Goal: Task Accomplishment & Management: Use online tool/utility

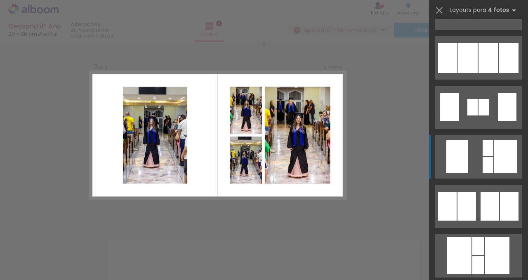
scroll to position [729, 0]
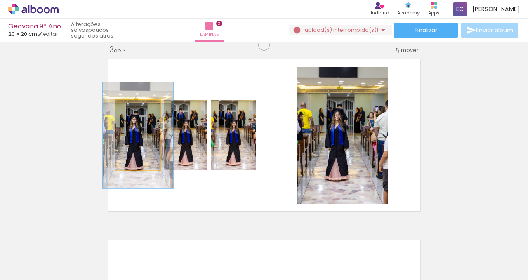
drag, startPoint x: 130, startPoint y: 109, endPoint x: 137, endPoint y: 109, distance: 7.4
type paper-slider "151"
click at [137, 109] on div at bounding box center [139, 108] width 7 height 7
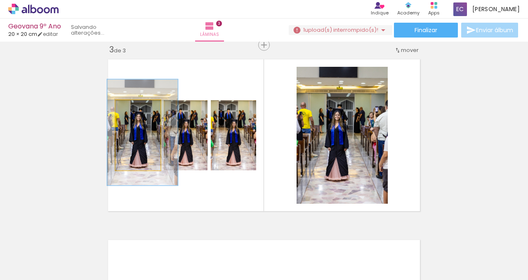
drag, startPoint x: 124, startPoint y: 153, endPoint x: 129, endPoint y: 150, distance: 5.4
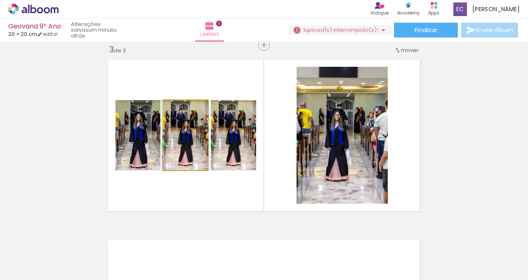
click at [184, 149] on quentale-photo at bounding box center [186, 135] width 44 height 70
click at [187, 148] on quentale-photo at bounding box center [186, 135] width 44 height 70
click at [187, 156] on quentale-photo at bounding box center [186, 135] width 44 height 70
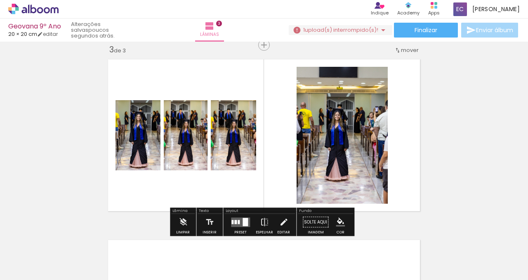
drag, startPoint x: 188, startPoint y: 155, endPoint x: 167, endPoint y: 197, distance: 46.8
click at [163, 214] on quentale-layouter at bounding box center [264, 135] width 320 height 160
click at [185, 150] on quentale-photo at bounding box center [186, 135] width 44 height 70
click at [145, 200] on quentale-layouter at bounding box center [264, 135] width 320 height 160
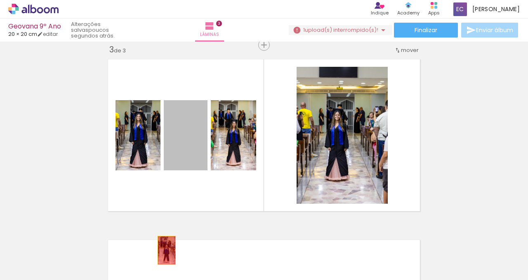
drag, startPoint x: 177, startPoint y: 151, endPoint x: 164, endPoint y: 250, distance: 99.8
click at [164, 250] on quentale-workspace at bounding box center [264, 140] width 528 height 280
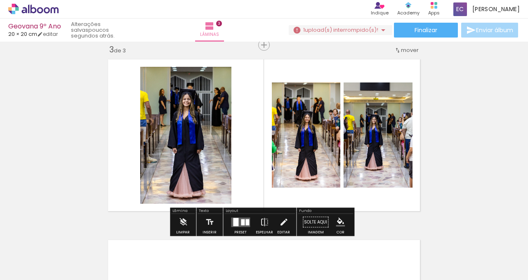
click at [241, 219] on div at bounding box center [243, 222] width 4 height 6
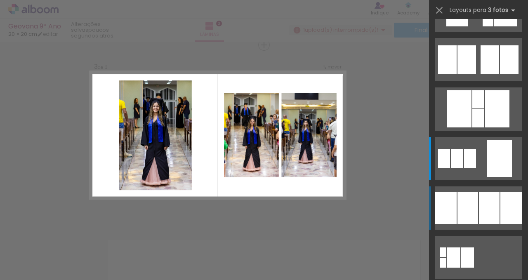
scroll to position [0, 0]
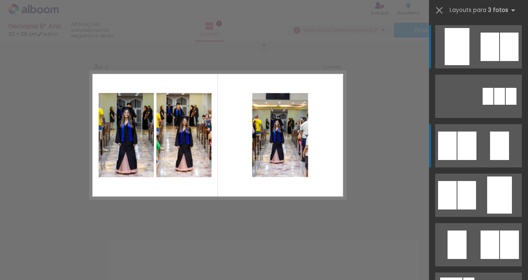
click at [473, 141] on quentale-layouter at bounding box center [478, 145] width 87 height 43
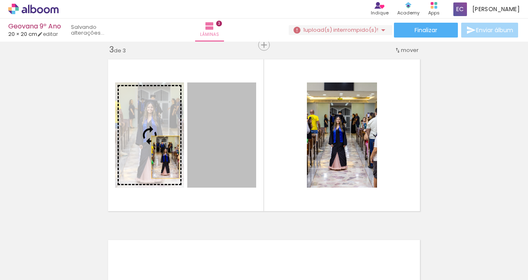
drag, startPoint x: 225, startPoint y: 157, endPoint x: 162, endPoint y: 157, distance: 62.2
click at [0, 0] on slot at bounding box center [0, 0] width 0 height 0
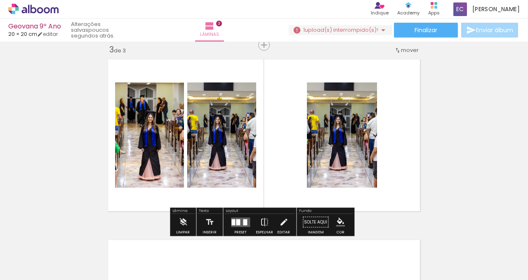
click at [225, 154] on quentale-photo at bounding box center [221, 134] width 69 height 105
click at [143, 142] on quentale-photo at bounding box center [149, 134] width 69 height 105
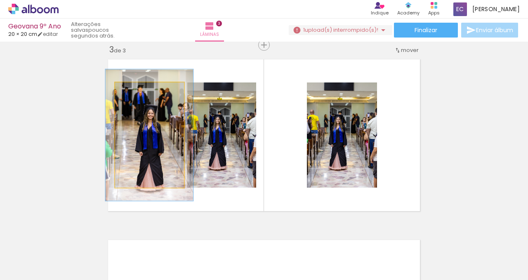
drag, startPoint x: 134, startPoint y: 91, endPoint x: 141, endPoint y: 90, distance: 7.1
type paper-slider "125"
click at [141, 90] on div at bounding box center [141, 90] width 13 height 13
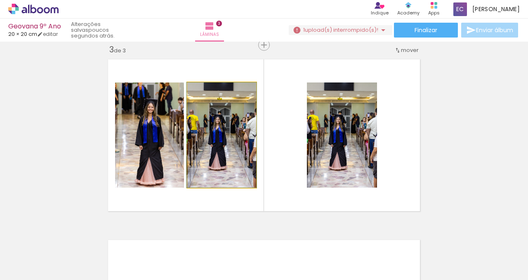
click at [210, 136] on quentale-photo at bounding box center [221, 134] width 69 height 105
click at [228, 138] on quentale-photo at bounding box center [221, 134] width 69 height 105
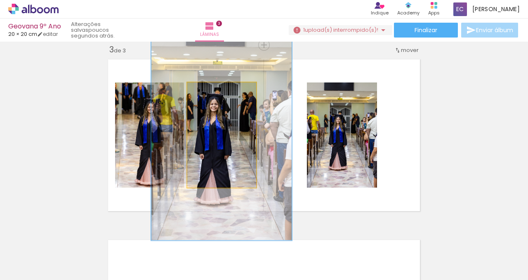
drag, startPoint x: 204, startPoint y: 91, endPoint x: 260, endPoint y: 98, distance: 56.5
click at [256, 98] on quentale-photo at bounding box center [221, 134] width 69 height 105
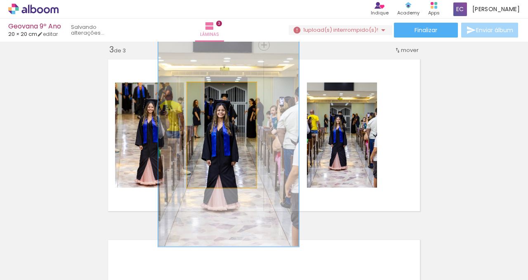
drag, startPoint x: 217, startPoint y: 156, endPoint x: 224, endPoint y: 162, distance: 9.3
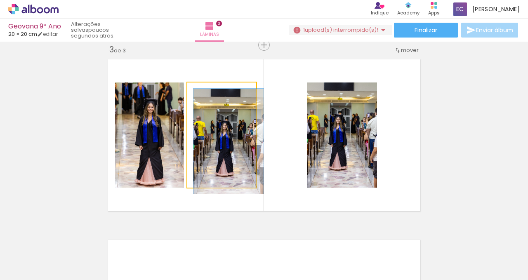
drag, startPoint x: 225, startPoint y: 91, endPoint x: 198, endPoint y: 92, distance: 26.8
type paper-slider "100"
click at [207, 92] on div at bounding box center [223, 90] width 32 height 13
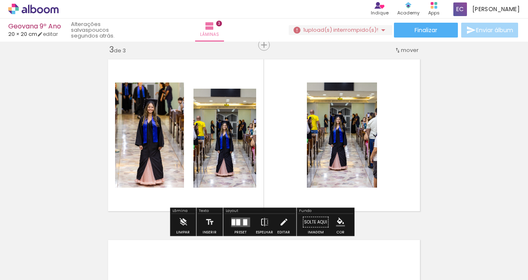
click at [346, 154] on quentale-photo at bounding box center [342, 134] width 70 height 105
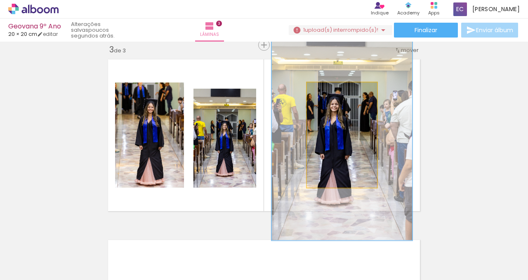
drag, startPoint x: 330, startPoint y: 92, endPoint x: 380, endPoint y: 94, distance: 50.4
click at [377, 94] on quentale-photo at bounding box center [342, 134] width 70 height 105
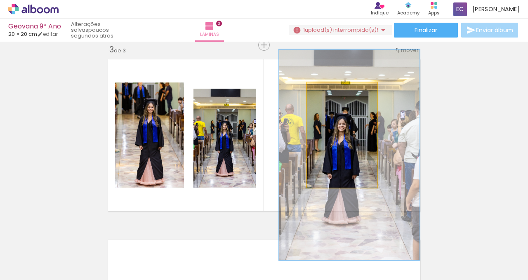
drag, startPoint x: 335, startPoint y: 164, endPoint x: 343, endPoint y: 183, distance: 21.1
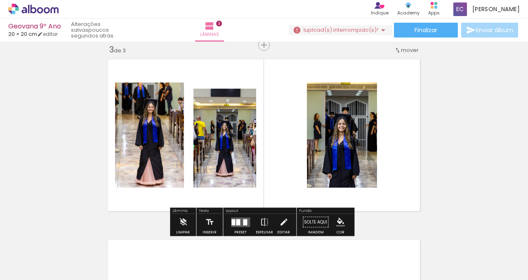
click at [442, 169] on div "Inserir lâmina 1 de 3 Inserir lâmina 2 de 3 Inserir lâmina 3 de 3" at bounding box center [264, 34] width 528 height 723
click at [232, 138] on quentale-photo at bounding box center [221, 134] width 69 height 105
click at [0, 0] on slot "P&B" at bounding box center [0, 0] width 0 height 0
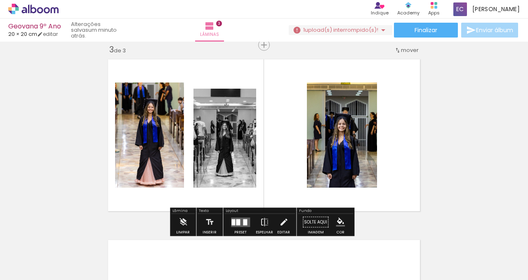
click at [0, 0] on slot "P&B" at bounding box center [0, 0] width 0 height 0
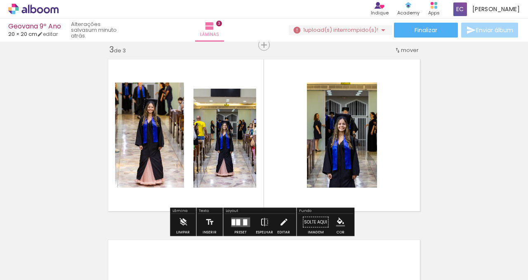
click at [236, 223] on div at bounding box center [238, 222] width 4 height 6
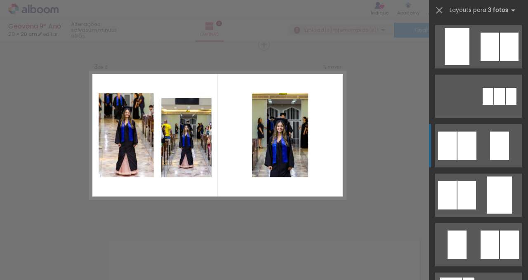
scroll to position [99, 0]
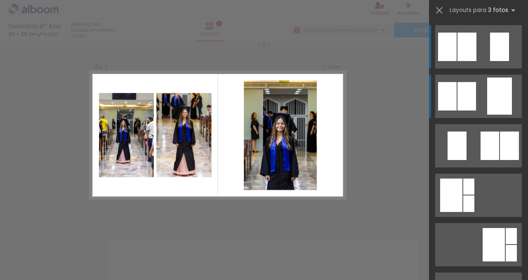
click at [497, 61] on div at bounding box center [499, 47] width 19 height 28
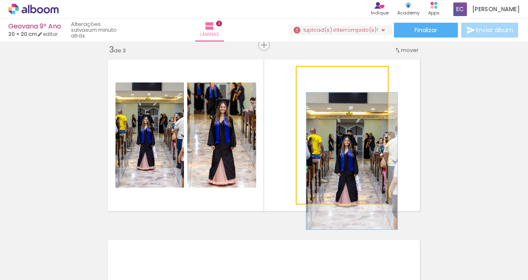
drag, startPoint x: 345, startPoint y: 76, endPoint x: 311, endPoint y: 75, distance: 34.3
click at [312, 75] on div at bounding box center [315, 75] width 7 height 7
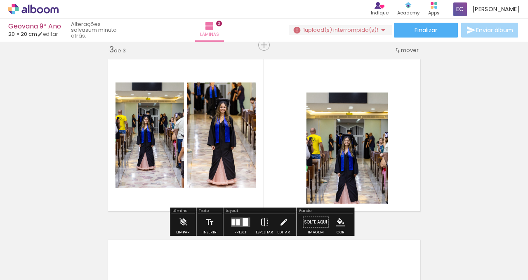
scroll to position [375, 0]
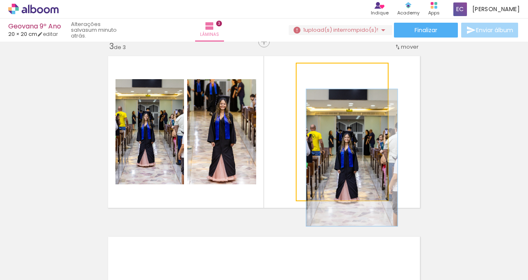
click at [354, 137] on quentale-photo at bounding box center [341, 131] width 91 height 137
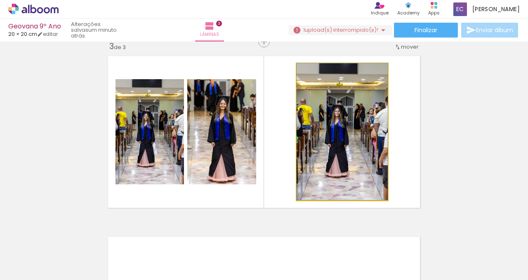
drag, startPoint x: 354, startPoint y: 137, endPoint x: 349, endPoint y: 122, distance: 16.6
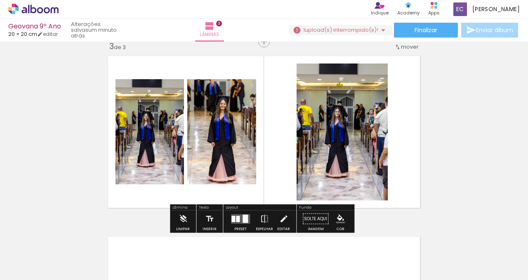
click at [431, 115] on div "Inserir lâmina 1 de 3 Inserir lâmina 2 de 3 Inserir lâmina 3 de 3" at bounding box center [264, 31] width 528 height 723
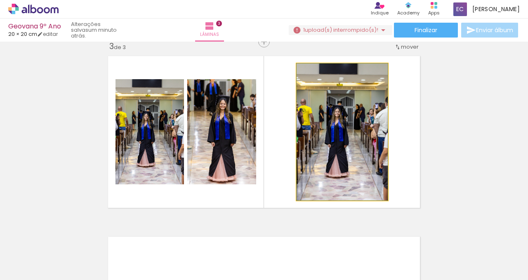
click at [350, 122] on quentale-photo at bounding box center [341, 131] width 91 height 137
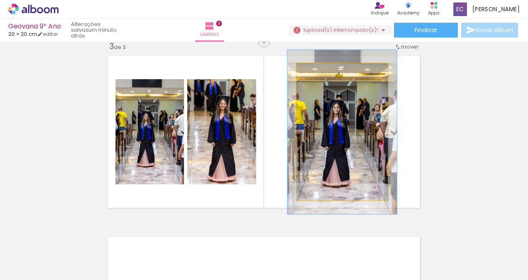
drag, startPoint x: 314, startPoint y: 72, endPoint x: 320, endPoint y: 73, distance: 5.8
type paper-slider "120"
click at [320, 73] on div at bounding box center [321, 71] width 7 height 7
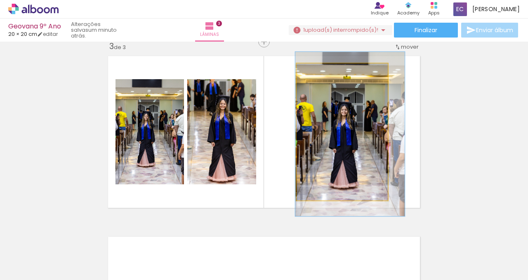
drag, startPoint x: 324, startPoint y: 105, endPoint x: 332, endPoint y: 107, distance: 8.1
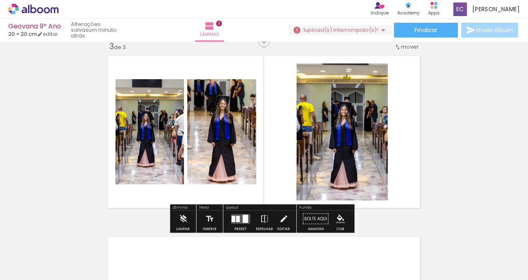
click at [456, 117] on div "Inserir lâmina 1 de 3 Inserir lâmina 2 de 3 Inserir lâmina 3 de 3" at bounding box center [264, 31] width 528 height 723
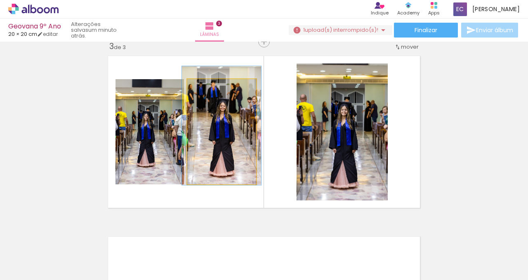
type paper-slider "113"
click at [208, 87] on div at bounding box center [210, 87] width 7 height 7
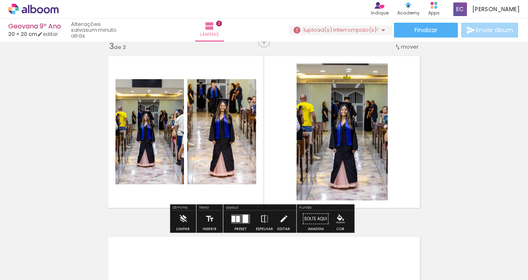
click at [442, 138] on div "Inserir lâmina 1 de 3 Inserir lâmina 2 de 3 Inserir lâmina 3 de 3" at bounding box center [264, 31] width 528 height 723
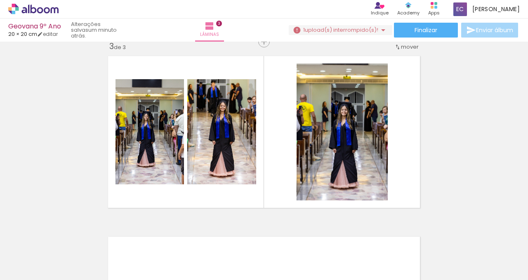
click at [95, 258] on div at bounding box center [82, 252] width 25 height 37
click at [69, 235] on iron-icon at bounding box center [64, 235] width 9 height 9
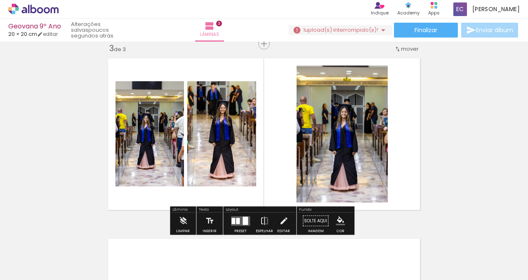
scroll to position [371, 0]
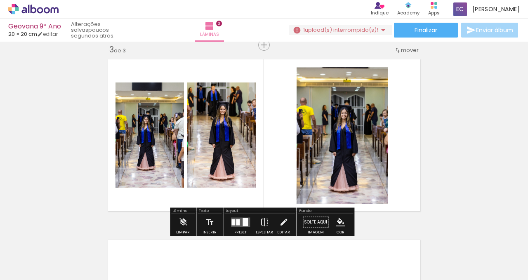
click at [334, 131] on quentale-photo at bounding box center [341, 135] width 91 height 137
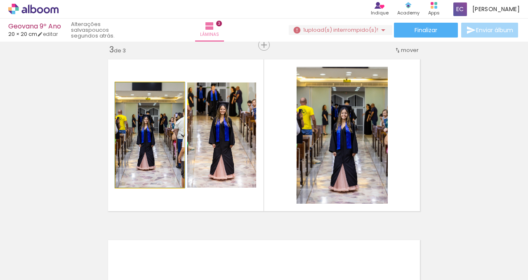
click at [142, 163] on quentale-photo at bounding box center [149, 134] width 68 height 105
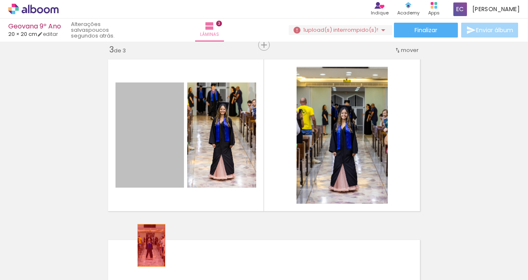
drag, startPoint x: 146, startPoint y: 144, endPoint x: 148, endPoint y: 246, distance: 101.4
click at [148, 246] on quentale-workspace at bounding box center [264, 140] width 528 height 280
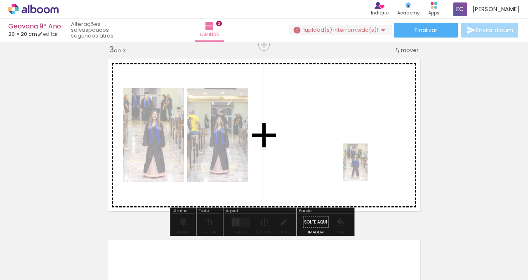
drag, startPoint x: 410, startPoint y: 263, endPoint x: 367, endPoint y: 168, distance: 104.4
click at [367, 168] on quentale-workspace at bounding box center [264, 140] width 528 height 280
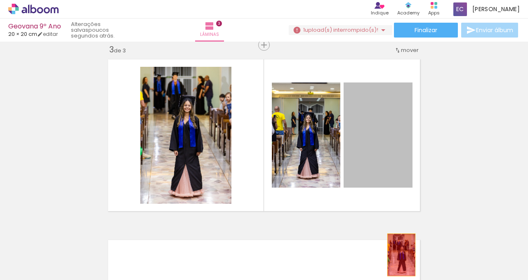
drag, startPoint x: 384, startPoint y: 152, endPoint x: 399, endPoint y: 258, distance: 106.5
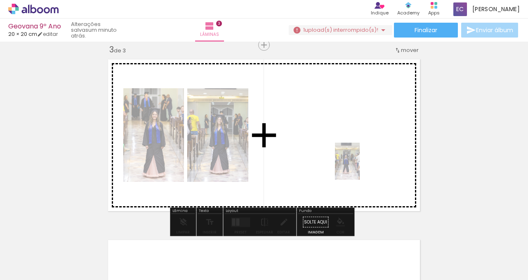
drag, startPoint x: 454, startPoint y: 259, endPoint x: 359, endPoint y: 167, distance: 132.0
click at [359, 167] on quentale-workspace at bounding box center [264, 140] width 528 height 280
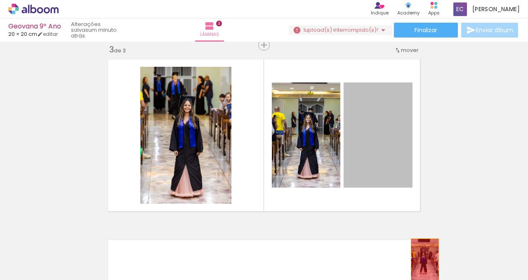
drag, startPoint x: 368, startPoint y: 151, endPoint x: 422, endPoint y: 260, distance: 121.5
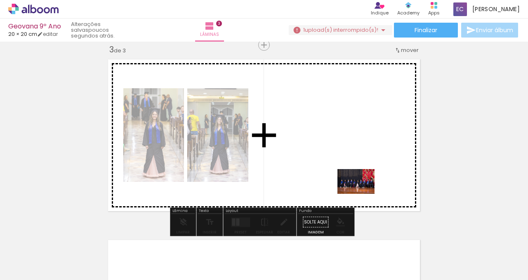
drag, startPoint x: 498, startPoint y: 253, endPoint x: 343, endPoint y: 181, distance: 170.8
click at [343, 181] on quentale-workspace at bounding box center [264, 140] width 528 height 280
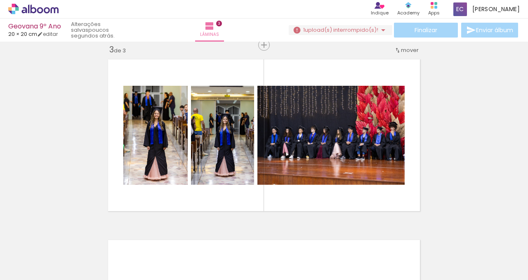
click at [31, 253] on input "Todas as fotos" at bounding box center [22, 254] width 31 height 7
click at [0, 0] on slot "Todas as fotos" at bounding box center [0, 0] width 0 height 0
click at [38, 254] on input "Todas as fotos" at bounding box center [22, 254] width 31 height 7
click at [0, 0] on slot "Não utilizadas" at bounding box center [0, 0] width 0 height 0
type input "Não utilizadas"
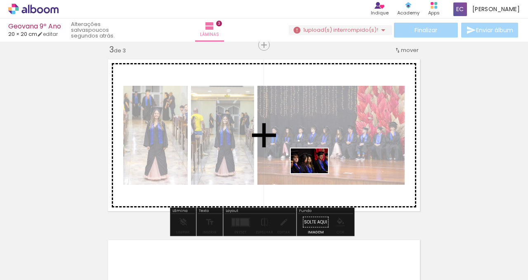
drag, startPoint x: 84, startPoint y: 258, endPoint x: 316, endPoint y: 172, distance: 247.4
click at [316, 172] on quentale-workspace at bounding box center [264, 140] width 528 height 280
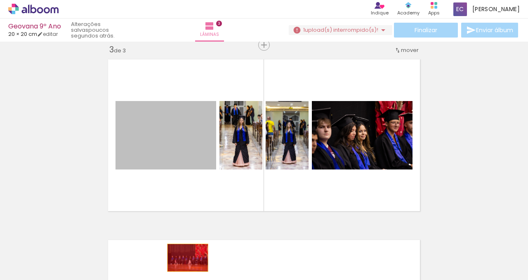
drag, startPoint x: 175, startPoint y: 150, endPoint x: 185, endPoint y: 258, distance: 108.4
click at [185, 258] on quentale-workspace at bounding box center [264, 140] width 528 height 280
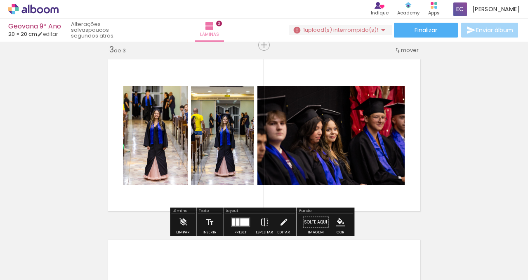
click at [217, 143] on quentale-photo at bounding box center [222, 135] width 63 height 99
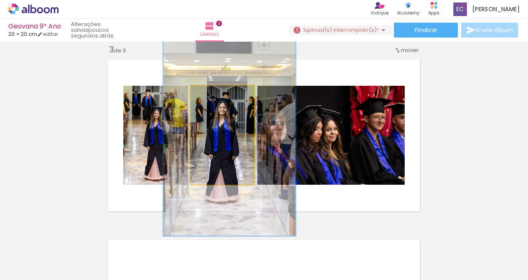
drag, startPoint x: 215, startPoint y: 94, endPoint x: 249, endPoint y: 96, distance: 33.9
click at [249, 96] on quentale-photo at bounding box center [222, 135] width 63 height 99
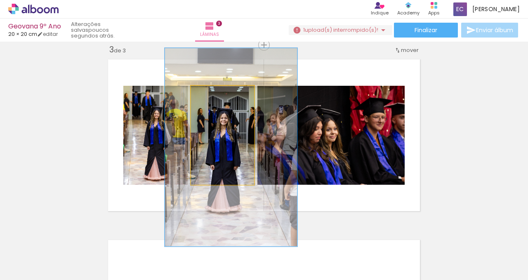
drag, startPoint x: 219, startPoint y: 158, endPoint x: 221, endPoint y: 168, distance: 10.0
click at [245, 94] on div at bounding box center [242, 94] width 13 height 13
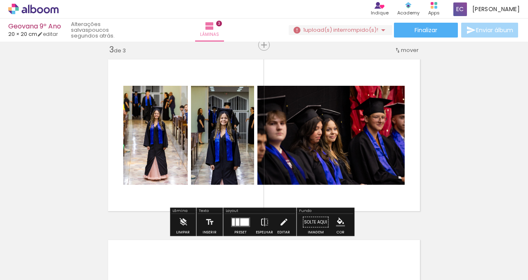
click at [286, 65] on quentale-layouter at bounding box center [264, 135] width 320 height 160
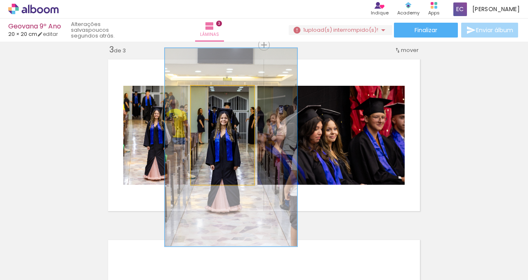
click at [219, 154] on quentale-photo at bounding box center [222, 135] width 63 height 99
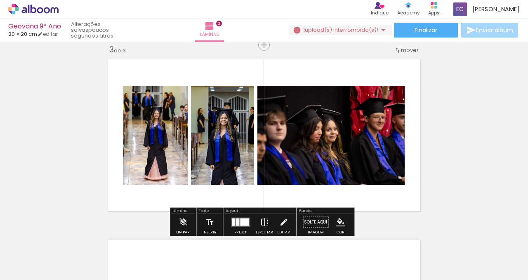
click at [427, 112] on div "Inserir lâmina 1 de 3 Inserir lâmina 2 de 3 Inserir lâmina 3 de 3" at bounding box center [264, 34] width 528 height 723
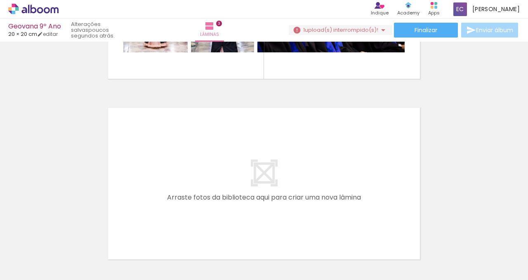
scroll to position [521, 0]
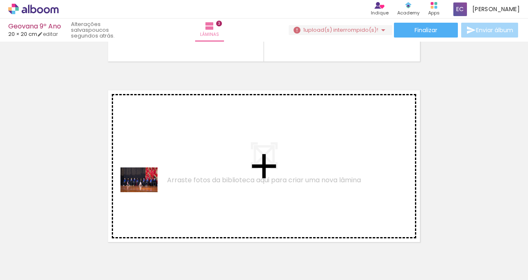
drag, startPoint x: 82, startPoint y: 258, endPoint x: 147, endPoint y: 189, distance: 94.5
click at [147, 189] on quentale-workspace at bounding box center [264, 140] width 528 height 280
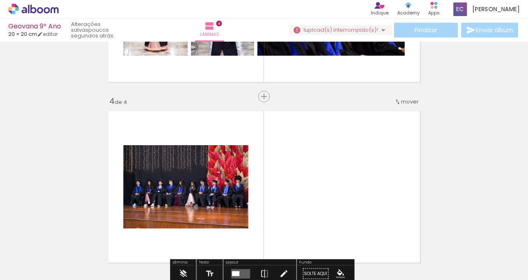
scroll to position [493, 0]
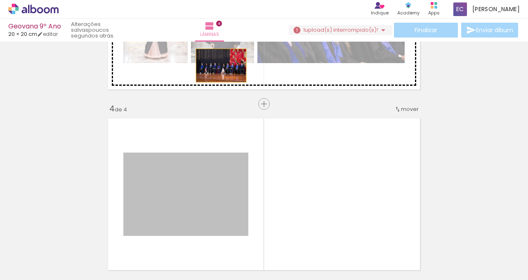
drag, startPoint x: 164, startPoint y: 211, endPoint x: 218, endPoint y: 66, distance: 155.1
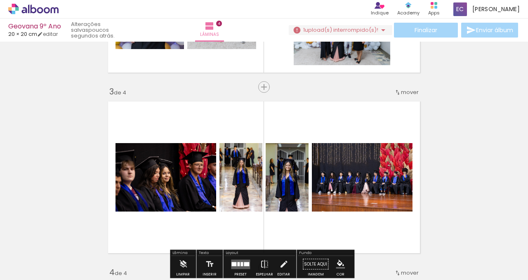
scroll to position [418, 0]
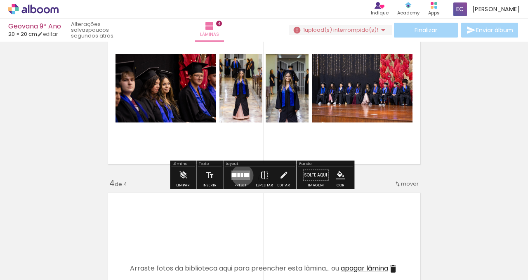
click at [240, 175] on div at bounding box center [241, 175] width 2 height 4
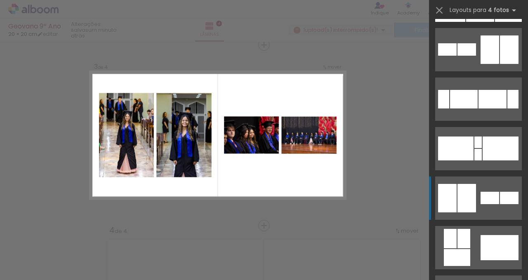
scroll to position [250, 0]
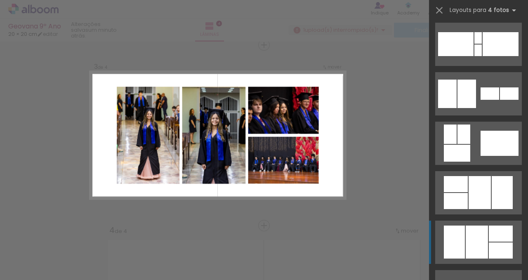
click at [478, 44] on div at bounding box center [477, 38] width 7 height 12
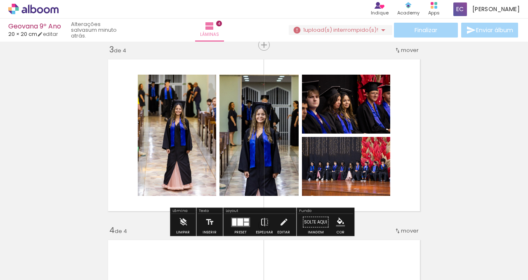
click at [244, 218] on div at bounding box center [246, 219] width 5 height 3
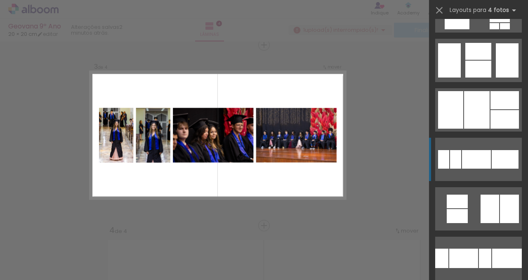
scroll to position [1034, 0]
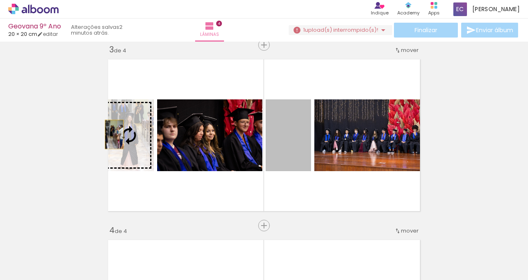
drag, startPoint x: 289, startPoint y: 147, endPoint x: 111, endPoint y: 134, distance: 178.1
click at [0, 0] on slot at bounding box center [0, 0] width 0 height 0
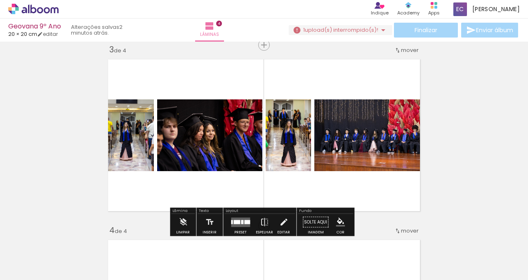
click at [130, 153] on quentale-photo at bounding box center [129, 135] width 50 height 72
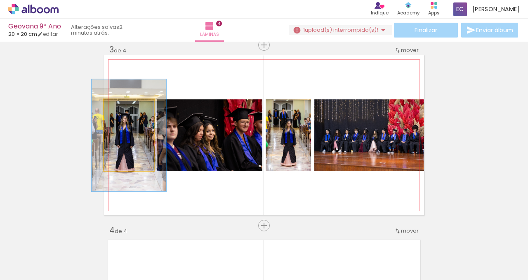
drag, startPoint x: 120, startPoint y: 106, endPoint x: 129, endPoint y: 107, distance: 9.1
click at [129, 107] on div at bounding box center [130, 107] width 7 height 7
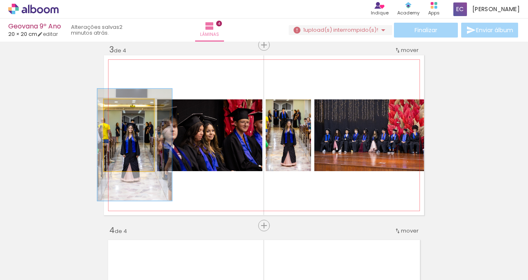
drag, startPoint x: 137, startPoint y: 160, endPoint x: 143, endPoint y: 169, distance: 11.1
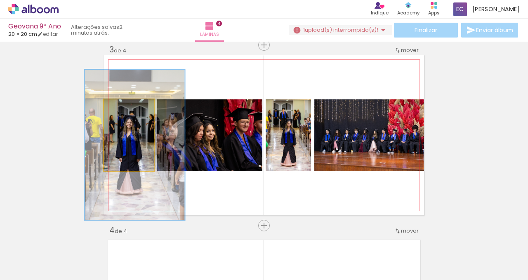
drag, startPoint x: 129, startPoint y: 108, endPoint x: 150, endPoint y: 110, distance: 21.9
click at [150, 110] on quentale-photo at bounding box center [129, 135] width 50 height 72
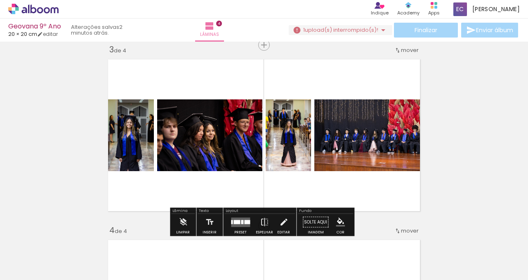
click at [169, 81] on quentale-layouter at bounding box center [264, 135] width 320 height 160
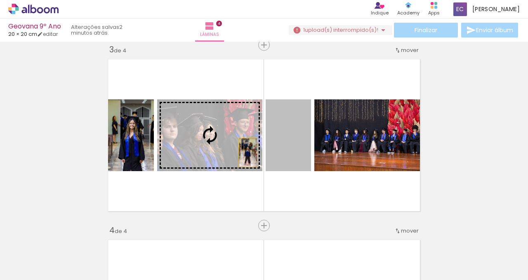
drag, startPoint x: 293, startPoint y: 155, endPoint x: 242, endPoint y: 152, distance: 51.6
click at [0, 0] on slot at bounding box center [0, 0] width 0 height 0
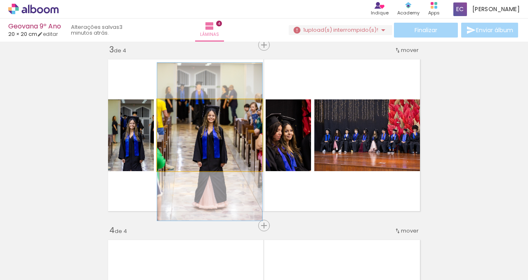
drag, startPoint x: 221, startPoint y: 148, endPoint x: 221, endPoint y: 155, distance: 6.6
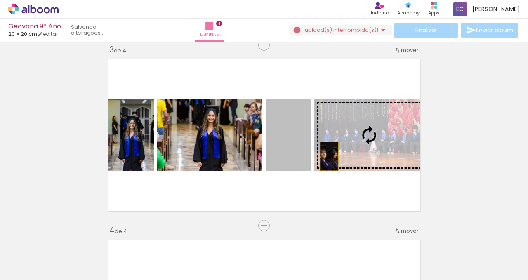
drag, startPoint x: 286, startPoint y: 157, endPoint x: 326, endPoint y: 156, distance: 40.0
click at [0, 0] on slot at bounding box center [0, 0] width 0 height 0
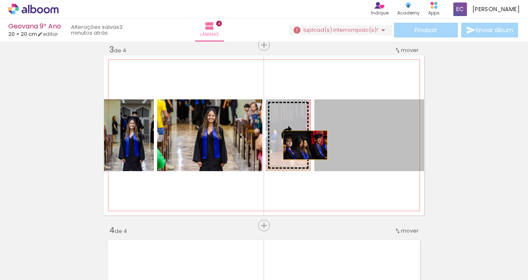
drag, startPoint x: 377, startPoint y: 149, endPoint x: 300, endPoint y: 145, distance: 76.8
click at [0, 0] on slot at bounding box center [0, 0] width 0 height 0
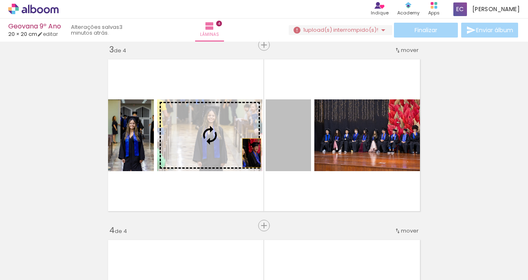
drag, startPoint x: 282, startPoint y: 153, endPoint x: 230, endPoint y: 152, distance: 51.5
click at [0, 0] on slot at bounding box center [0, 0] width 0 height 0
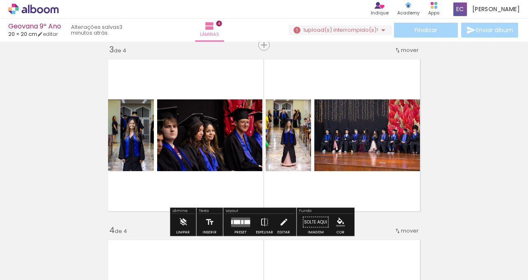
click at [241, 221] on div at bounding box center [242, 222] width 2 height 4
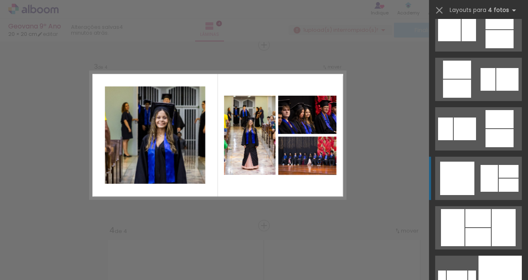
scroll to position [2378, 0]
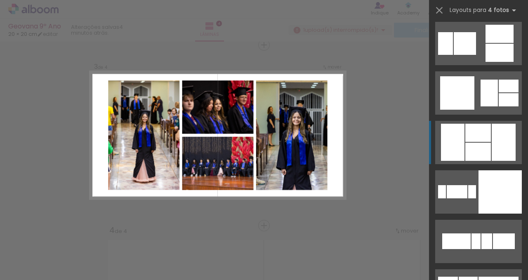
click at [465, 146] on div at bounding box center [478, 152] width 26 height 18
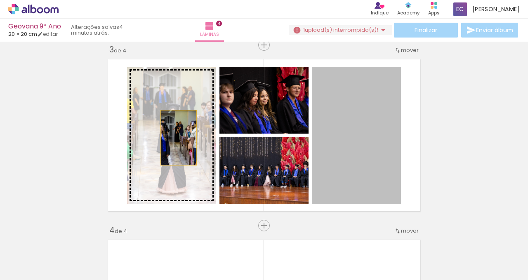
drag, startPoint x: 358, startPoint y: 148, endPoint x: 173, endPoint y: 138, distance: 185.4
click at [0, 0] on slot at bounding box center [0, 0] width 0 height 0
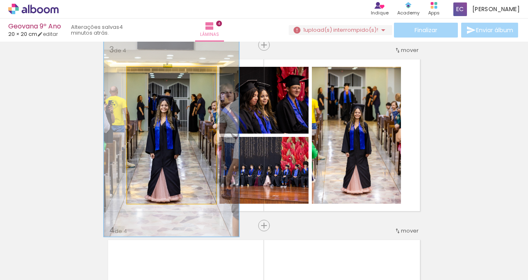
drag, startPoint x: 144, startPoint y: 75, endPoint x: 157, endPoint y: 77, distance: 13.7
type paper-slider "148"
click at [157, 77] on div at bounding box center [159, 75] width 7 height 7
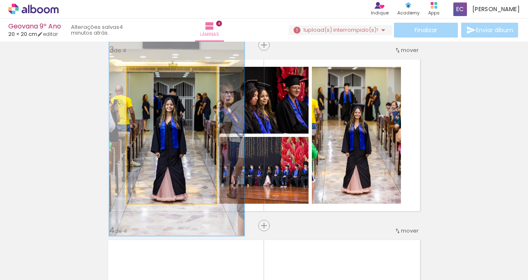
drag, startPoint x: 169, startPoint y: 117, endPoint x: 175, endPoint y: 116, distance: 5.4
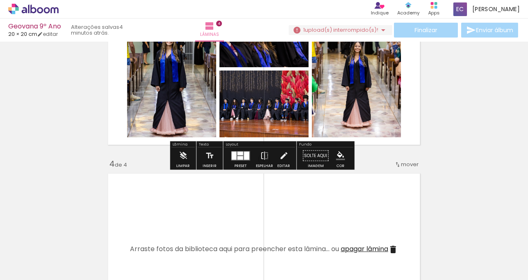
scroll to position [546, 0]
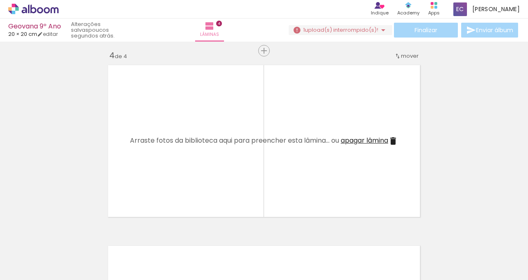
click at [82, 255] on div at bounding box center [82, 252] width 41 height 27
click at [81, 250] on div at bounding box center [82, 252] width 41 height 27
click at [101, 262] on div at bounding box center [82, 252] width 37 height 25
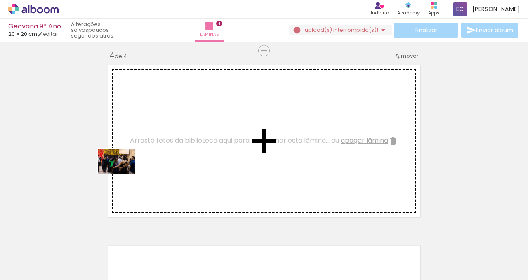
drag, startPoint x: 84, startPoint y: 254, endPoint x: 131, endPoint y: 216, distance: 60.1
click at [124, 171] on quentale-workspace at bounding box center [264, 140] width 528 height 280
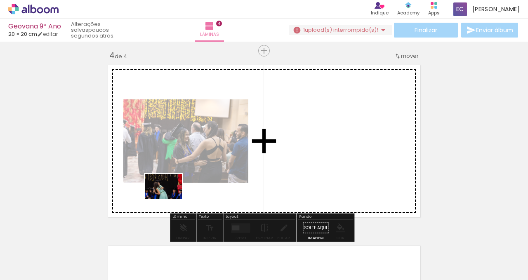
drag, startPoint x: 93, startPoint y: 256, endPoint x: 176, endPoint y: 194, distance: 104.0
click at [176, 194] on quentale-workspace at bounding box center [264, 140] width 528 height 280
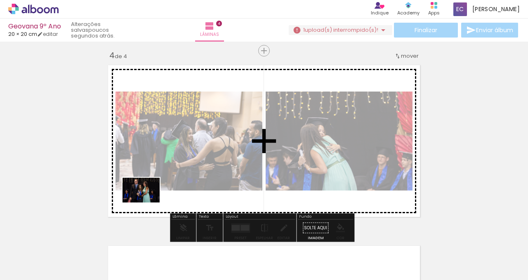
drag, startPoint x: 87, startPoint y: 257, endPoint x: 149, endPoint y: 201, distance: 83.2
click at [149, 201] on quentale-workspace at bounding box center [264, 140] width 528 height 280
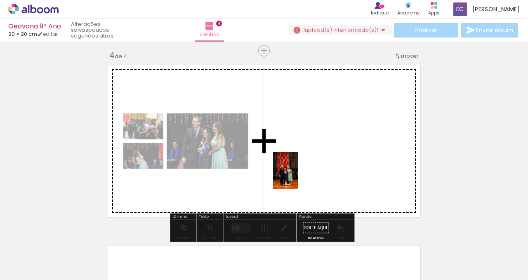
drag, startPoint x: 85, startPoint y: 257, endPoint x: 300, endPoint y: 176, distance: 230.1
click at [300, 176] on quentale-workspace at bounding box center [264, 140] width 528 height 280
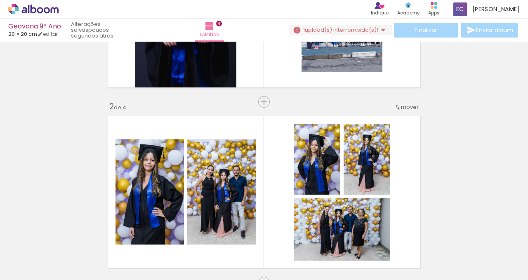
scroll to position [202, 0]
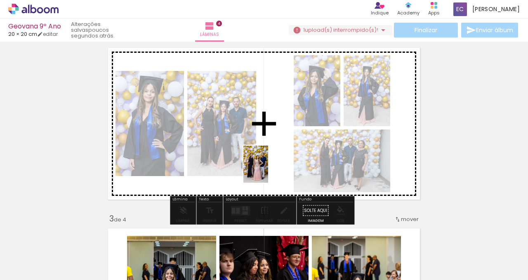
drag, startPoint x: 462, startPoint y: 261, endPoint x: 268, endPoint y: 170, distance: 214.1
click at [268, 170] on quentale-workspace at bounding box center [264, 140] width 528 height 280
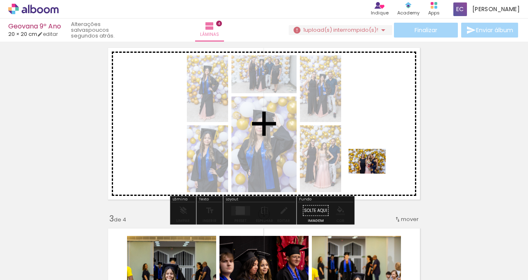
drag, startPoint x: 366, startPoint y: 262, endPoint x: 373, endPoint y: 174, distance: 88.9
click at [373, 174] on quentale-workspace at bounding box center [264, 140] width 528 height 280
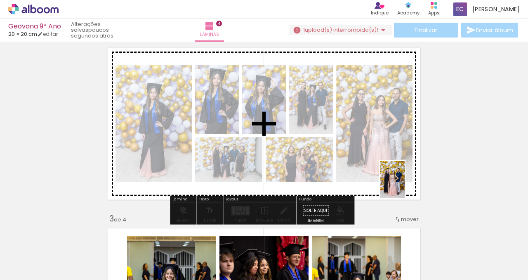
drag, startPoint x: 409, startPoint y: 258, endPoint x: 399, endPoint y: 167, distance: 92.0
click at [399, 167] on quentale-workspace at bounding box center [264, 140] width 528 height 280
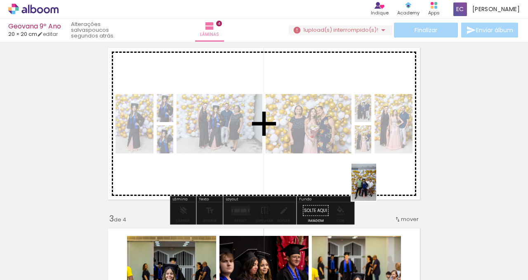
drag, startPoint x: 407, startPoint y: 262, endPoint x: 375, endPoint y: 187, distance: 81.6
click at [375, 187] on quentale-workspace at bounding box center [264, 140] width 528 height 280
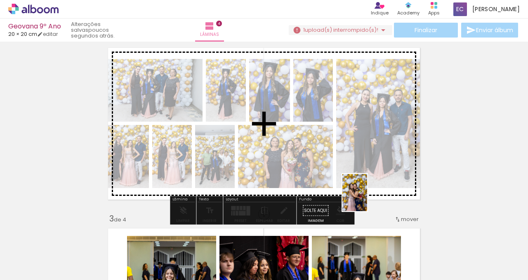
drag, startPoint x: 369, startPoint y: 263, endPoint x: 367, endPoint y: 199, distance: 63.9
click at [367, 199] on quentale-workspace at bounding box center [264, 140] width 528 height 280
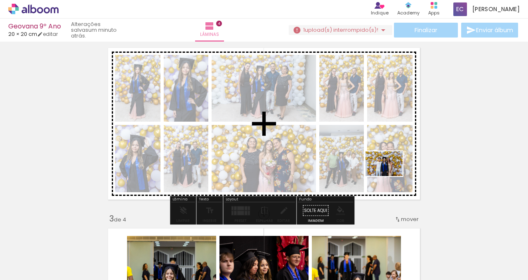
drag, startPoint x: 377, startPoint y: 256, endPoint x: 390, endPoint y: 176, distance: 81.1
click at [390, 176] on quentale-workspace at bounding box center [264, 140] width 528 height 280
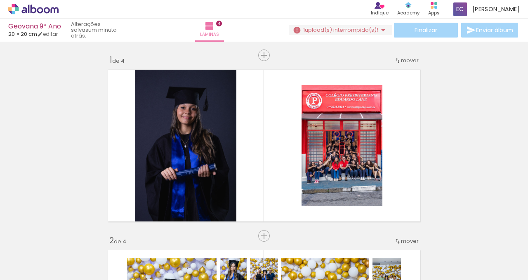
scroll to position [2378, 0]
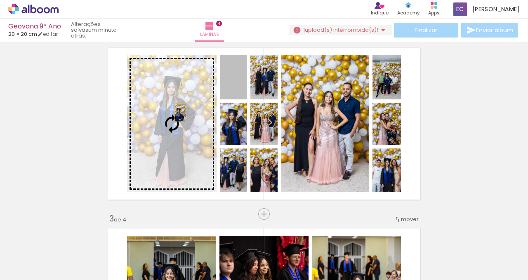
drag, startPoint x: 235, startPoint y: 82, endPoint x: 174, endPoint y: 115, distance: 69.7
click at [0, 0] on slot at bounding box center [0, 0] width 0 height 0
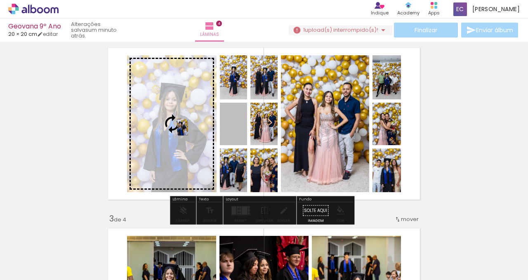
drag, startPoint x: 231, startPoint y: 125, endPoint x: 175, endPoint y: 127, distance: 56.5
click at [0, 0] on slot at bounding box center [0, 0] width 0 height 0
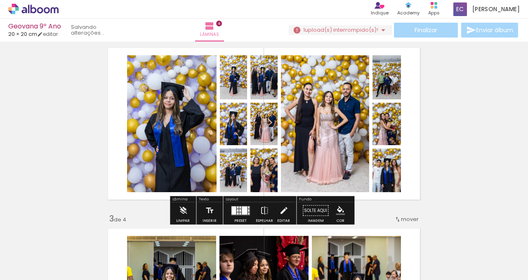
drag, startPoint x: 269, startPoint y: 86, endPoint x: 228, endPoint y: 171, distance: 95.3
click at [0, 0] on slot at bounding box center [0, 0] width 0 height 0
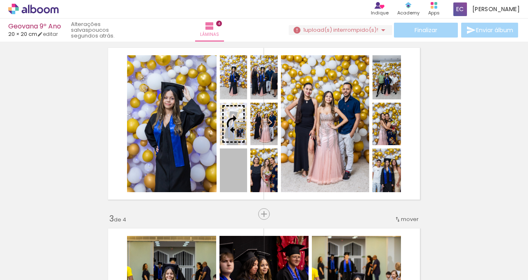
drag, startPoint x: 239, startPoint y: 183, endPoint x: 237, endPoint y: 130, distance: 52.4
click at [0, 0] on slot at bounding box center [0, 0] width 0 height 0
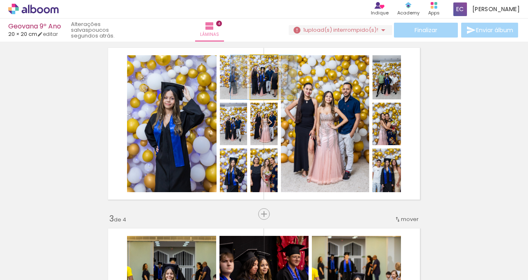
click at [268, 93] on quentale-photo at bounding box center [263, 77] width 27 height 44
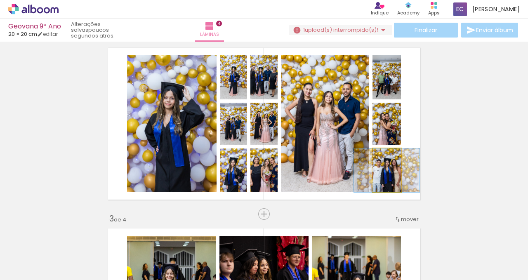
click at [394, 181] on quentale-photo at bounding box center [386, 170] width 28 height 44
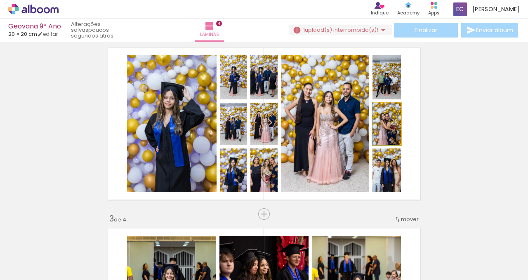
click at [394, 136] on quentale-photo at bounding box center [386, 124] width 28 height 42
click at [394, 90] on quentale-photo at bounding box center [386, 77] width 28 height 44
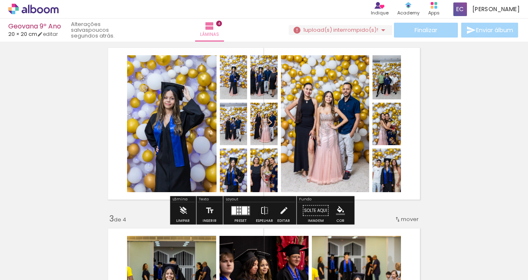
click at [237, 211] on div at bounding box center [238, 210] width 2 height 2
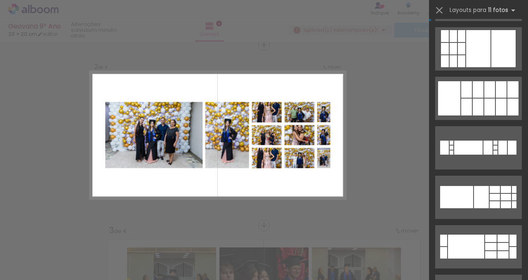
scroll to position [0, 0]
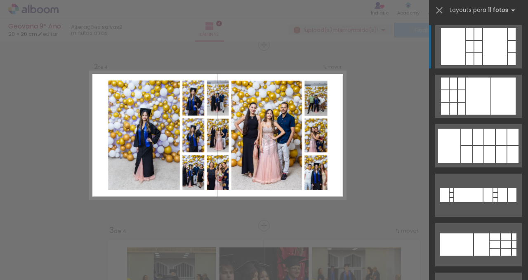
click at [483, 146] on div at bounding box center [477, 154] width 11 height 17
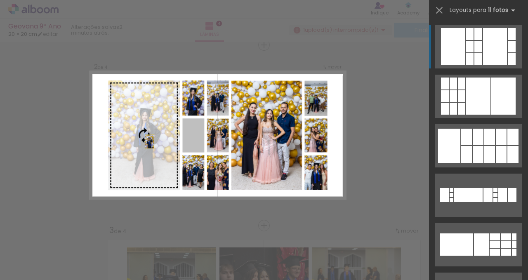
drag, startPoint x: 188, startPoint y: 142, endPoint x: 136, endPoint y: 143, distance: 52.8
click at [0, 0] on slot at bounding box center [0, 0] width 0 height 0
drag, startPoint x: 192, startPoint y: 141, endPoint x: 137, endPoint y: 141, distance: 54.8
click at [0, 0] on slot at bounding box center [0, 0] width 0 height 0
drag, startPoint x: 195, startPoint y: 135, endPoint x: 141, endPoint y: 136, distance: 54.4
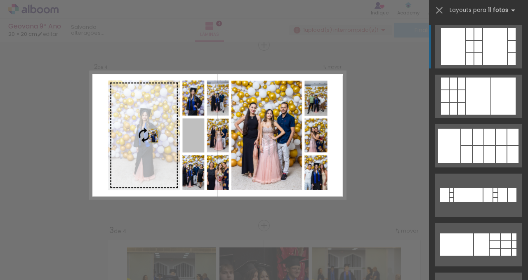
click at [0, 0] on slot at bounding box center [0, 0] width 0 height 0
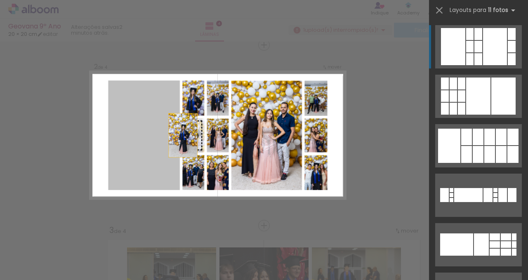
drag, startPoint x: 141, startPoint y: 136, endPoint x: 190, endPoint y: 135, distance: 49.1
click at [0, 0] on slot at bounding box center [0, 0] width 0 height 0
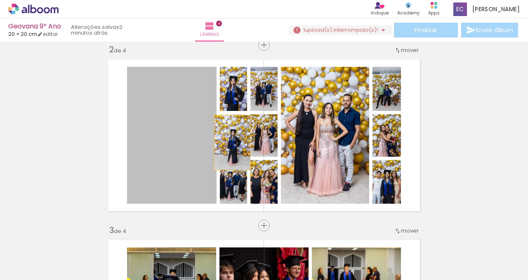
drag, startPoint x: 162, startPoint y: 146, endPoint x: 229, endPoint y: 143, distance: 66.9
click at [0, 0] on slot at bounding box center [0, 0] width 0 height 0
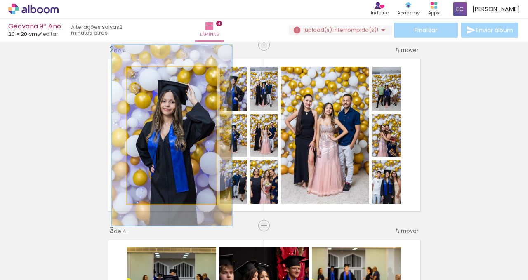
drag, startPoint x: 146, startPoint y: 76, endPoint x: 155, endPoint y: 76, distance: 9.1
type paper-slider "132"
click at [155, 76] on div at bounding box center [155, 75] width 13 height 13
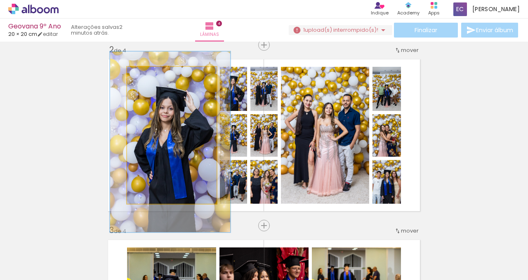
drag, startPoint x: 167, startPoint y: 131, endPoint x: 164, endPoint y: 136, distance: 5.7
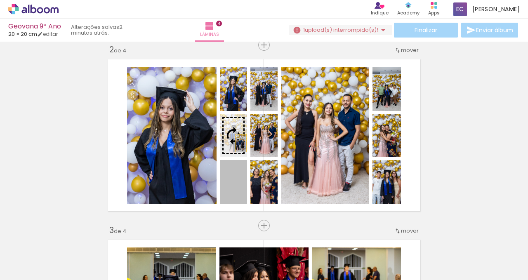
drag, startPoint x: 241, startPoint y: 185, endPoint x: 237, endPoint y: 141, distance: 44.7
click at [0, 0] on slot at bounding box center [0, 0] width 0 height 0
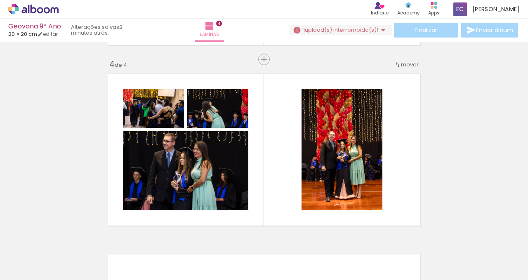
scroll to position [551, 0]
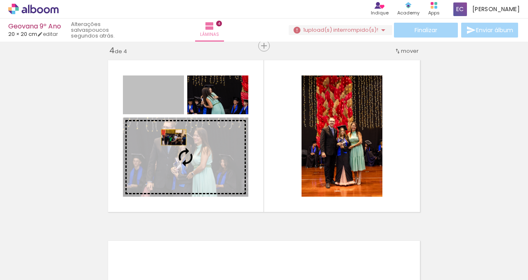
drag, startPoint x: 170, startPoint y: 100, endPoint x: 171, endPoint y: 137, distance: 37.1
click at [0, 0] on slot at bounding box center [0, 0] width 0 height 0
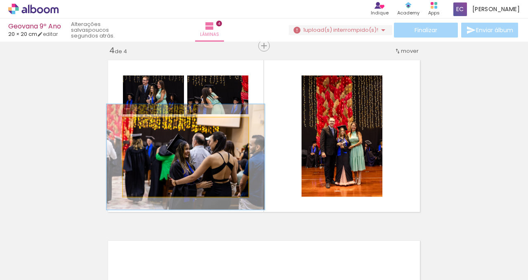
drag, startPoint x: 140, startPoint y: 127, endPoint x: 148, endPoint y: 127, distance: 7.4
type paper-slider "126"
click at [148, 127] on div at bounding box center [149, 125] width 7 height 7
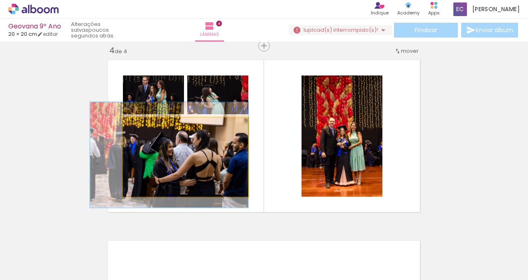
drag, startPoint x: 198, startPoint y: 159, endPoint x: 178, endPoint y: 157, distance: 20.3
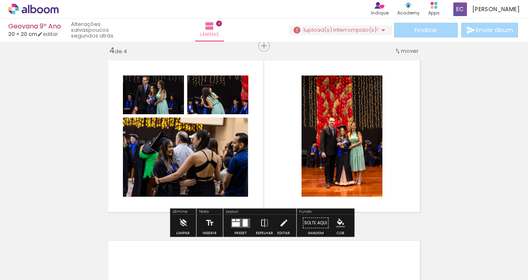
click at [164, 111] on quentale-photo at bounding box center [153, 94] width 61 height 39
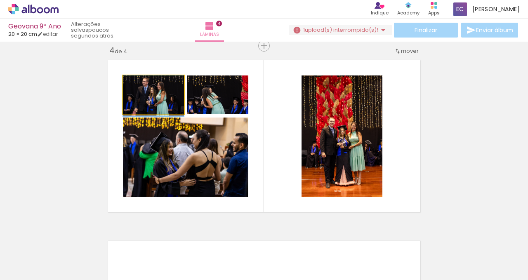
drag, startPoint x: 166, startPoint y: 107, endPoint x: 166, endPoint y: 112, distance: 4.6
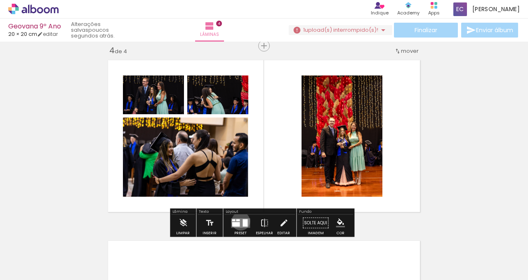
click at [239, 221] on quentale-layouter at bounding box center [240, 222] width 19 height 9
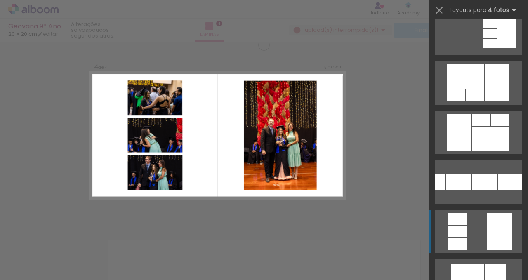
scroll to position [217, 0]
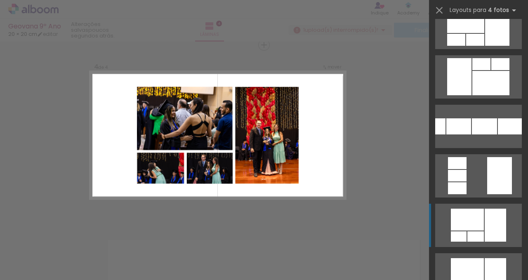
click at [474, 46] on div at bounding box center [475, 40] width 18 height 12
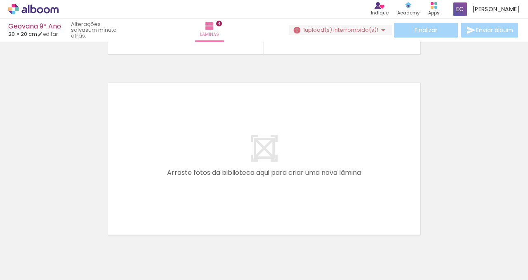
scroll to position [720, 0]
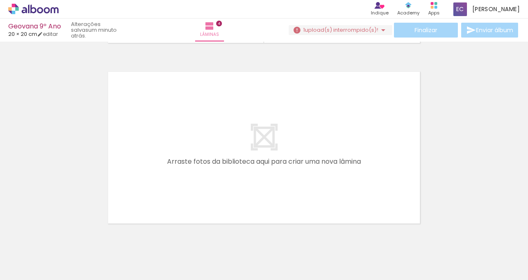
click at [89, 256] on div at bounding box center [82, 252] width 41 height 27
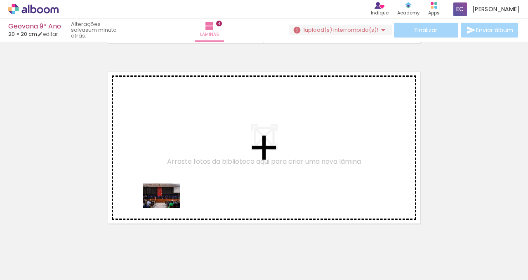
drag, startPoint x: 95, startPoint y: 253, endPoint x: 185, endPoint y: 196, distance: 107.1
click at [185, 196] on quentale-workspace at bounding box center [264, 140] width 528 height 280
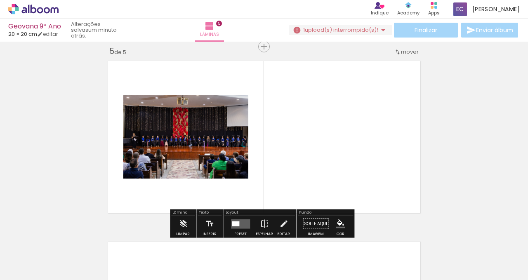
scroll to position [732, 0]
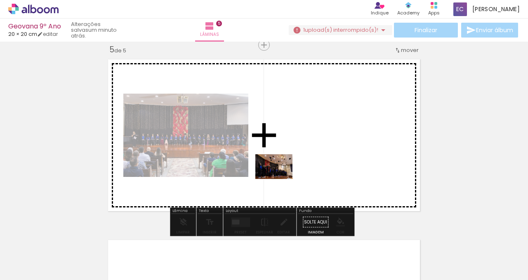
drag, startPoint x: 130, startPoint y: 255, endPoint x: 281, endPoint y: 178, distance: 168.7
click at [281, 178] on quentale-workspace at bounding box center [264, 140] width 528 height 280
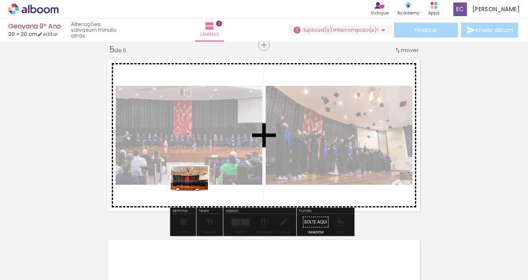
drag, startPoint x: 87, startPoint y: 253, endPoint x: 195, endPoint y: 191, distance: 125.2
click at [195, 191] on quentale-workspace at bounding box center [264, 140] width 528 height 280
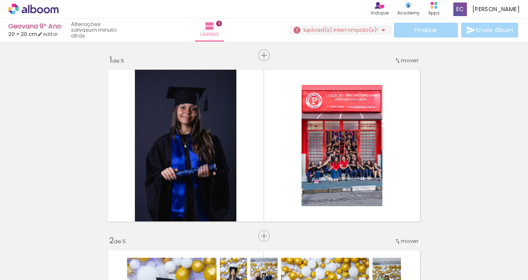
scroll to position [217, 0]
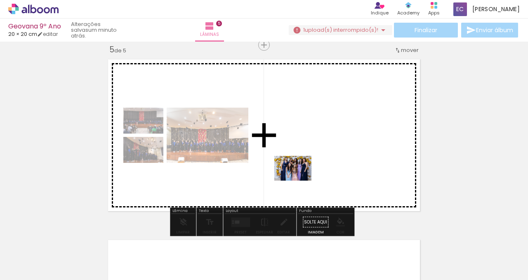
drag, startPoint x: 169, startPoint y: 255, endPoint x: 299, endPoint y: 181, distance: 149.7
click at [299, 181] on quentale-workspace at bounding box center [264, 140] width 528 height 280
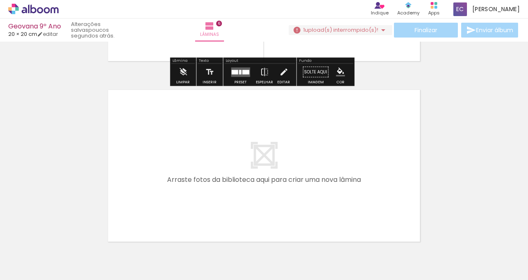
scroll to position [951, 0]
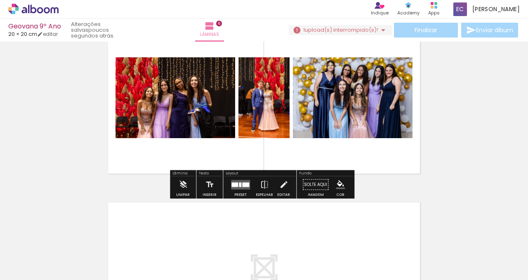
click at [347, 30] on span "upload(s) interrompido(s)!" at bounding box center [341, 30] width 73 height 8
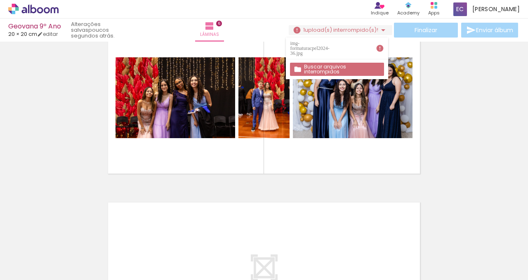
click at [331, 45] on div "img-formaturacpel2024-36.jpg" at bounding box center [310, 48] width 41 height 15
click at [0, 0] on slot "Buscar arquivos interrompidos" at bounding box center [0, 0] width 0 height 0
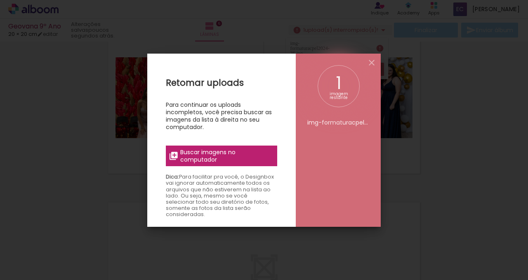
click at [249, 155] on span "Buscar imagens no computador" at bounding box center [226, 155] width 92 height 15
click at [0, 0] on input "file" at bounding box center [0, 0] width 0 height 0
click at [370, 59] on iron-icon at bounding box center [371, 63] width 10 height 10
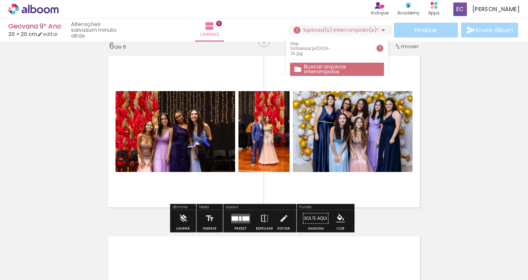
scroll to position [911, 0]
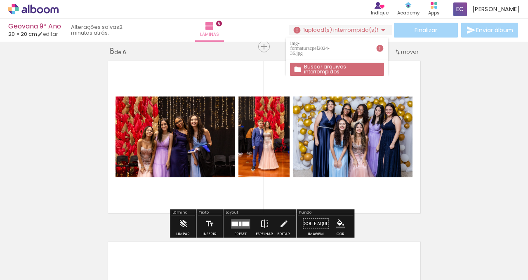
click at [380, 31] on iron-icon at bounding box center [383, 30] width 10 height 10
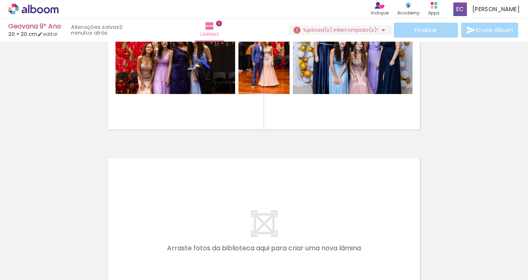
scroll to position [941, 0]
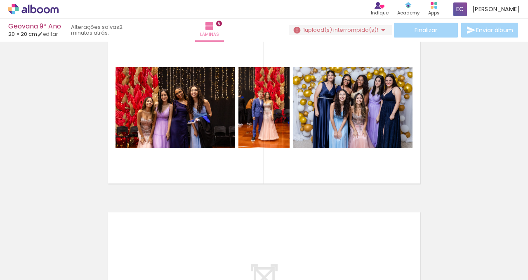
click at [434, 30] on div "Finalizar Enviar álbum" at bounding box center [404, 30] width 231 height 15
click at [378, 30] on iron-icon at bounding box center [383, 30] width 10 height 10
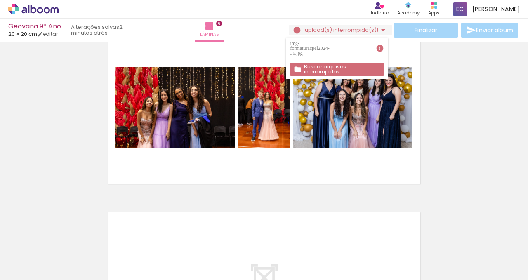
click at [331, 46] on div "img-formaturacpel2024-36.jpg" at bounding box center [310, 48] width 41 height 15
click at [0, 0] on slot "Buscar arquivos interrompidos" at bounding box center [0, 0] width 0 height 0
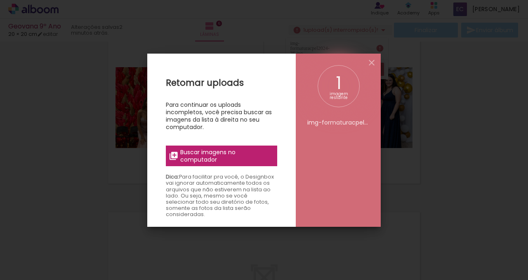
click at [206, 155] on span "Buscar imagens no computador" at bounding box center [226, 155] width 92 height 15
click at [0, 0] on input "file" at bounding box center [0, 0] width 0 height 0
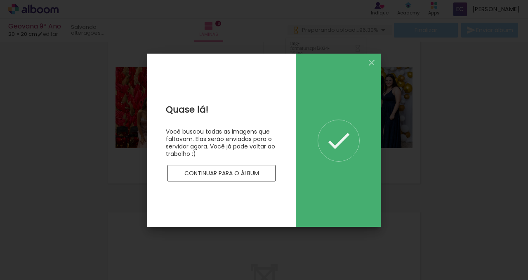
click at [261, 174] on paper-button "Continuar para o álbum" at bounding box center [221, 173] width 108 height 16
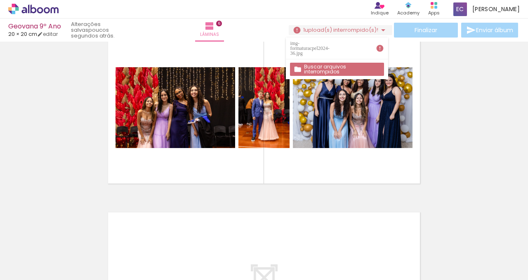
click at [381, 46] on iron-icon at bounding box center [380, 48] width 8 height 8
click at [0, 0] on slot "Buscar arquivos interrompidos" at bounding box center [0, 0] width 0 height 0
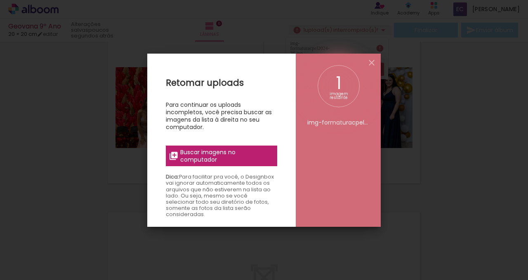
click at [253, 149] on span "Buscar imagens no computador" at bounding box center [226, 155] width 92 height 15
click at [0, 0] on input "file" at bounding box center [0, 0] width 0 height 0
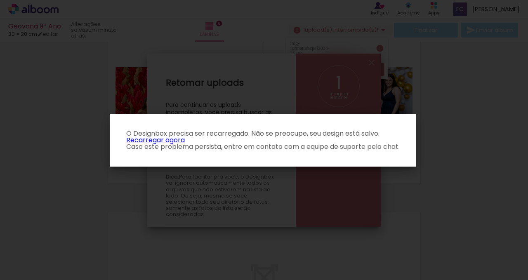
click at [151, 139] on link "Recarregar agora" at bounding box center [155, 139] width 59 height 9
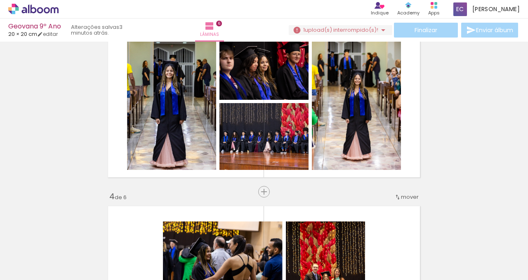
scroll to position [407, 0]
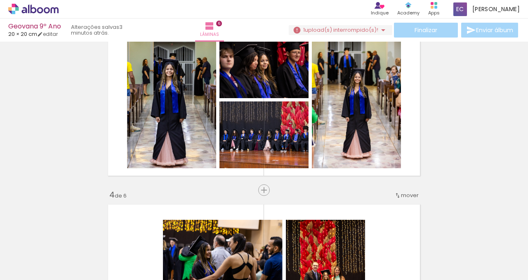
click at [42, 189] on div "Inserir lâmina 1 de 6 Inserir lâmina 2 de 6 Inserir lâmina 3 de 6 Inserir lâmin…" at bounding box center [264, 270] width 528 height 1264
click at [33, 270] on span "Adicionar Fotos" at bounding box center [29, 268] width 25 height 9
click at [0, 0] on input "file" at bounding box center [0, 0] width 0 height 0
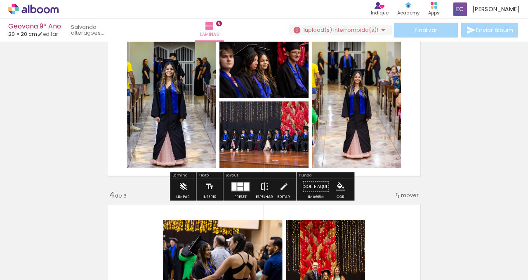
scroll to position [0, 0]
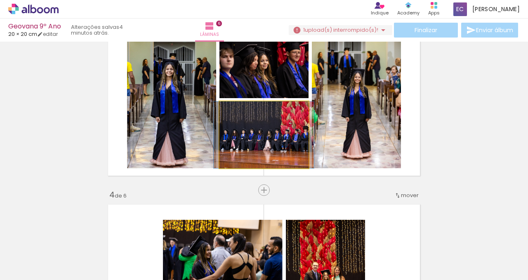
click at [267, 149] on quentale-photo at bounding box center [263, 134] width 89 height 67
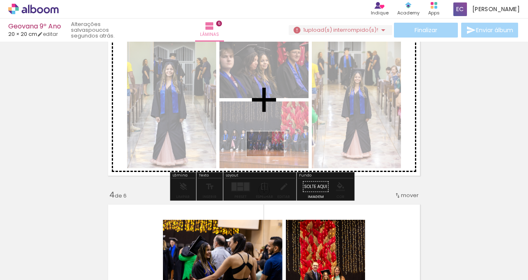
drag, startPoint x: 502, startPoint y: 259, endPoint x: 271, endPoint y: 156, distance: 252.4
click at [271, 156] on quentale-workspace at bounding box center [264, 140] width 528 height 280
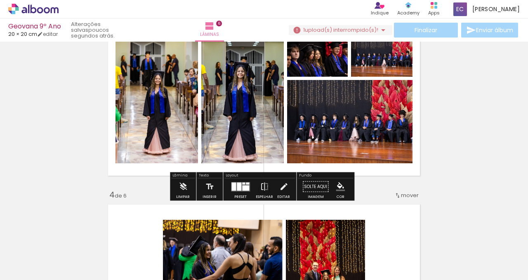
scroll to position [358, 0]
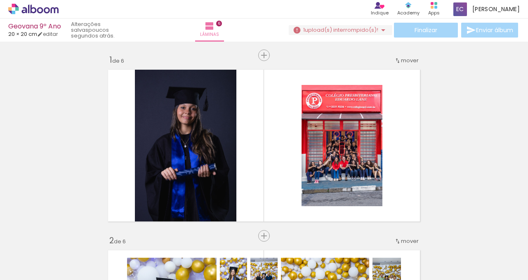
scroll to position [358, 0]
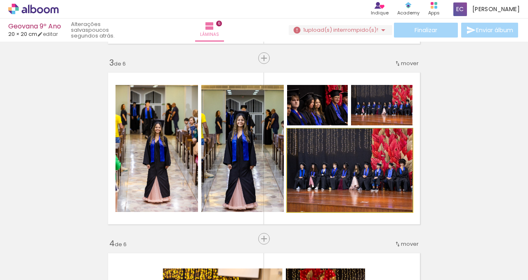
click at [333, 175] on quentale-photo at bounding box center [349, 170] width 125 height 83
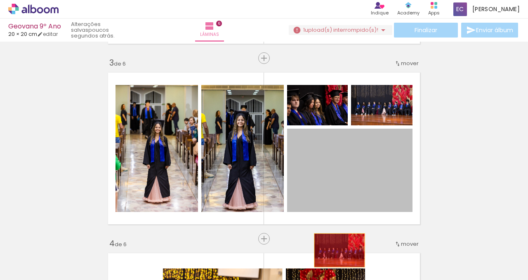
drag, startPoint x: 332, startPoint y: 174, endPoint x: 336, endPoint y: 250, distance: 76.4
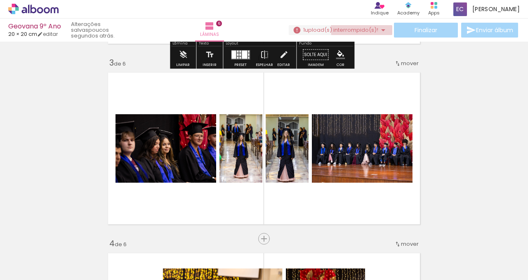
click at [380, 28] on iron-icon at bounding box center [383, 30] width 10 height 10
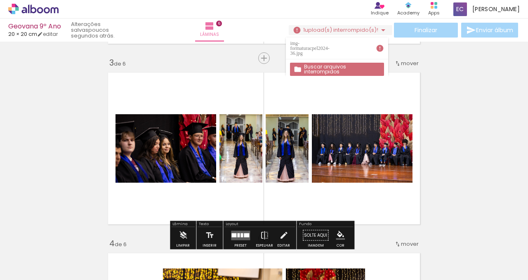
drag, startPoint x: 363, startPoint y: 157, endPoint x: 385, endPoint y: 235, distance: 81.9
click at [387, 247] on quentale-workspace at bounding box center [264, 140] width 528 height 280
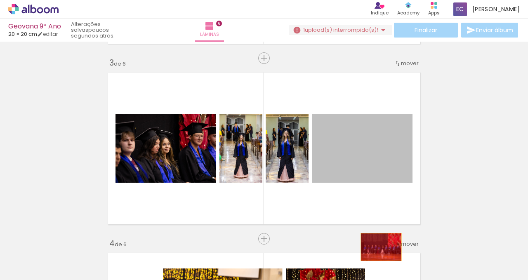
drag, startPoint x: 372, startPoint y: 147, endPoint x: 378, endPoint y: 247, distance: 100.4
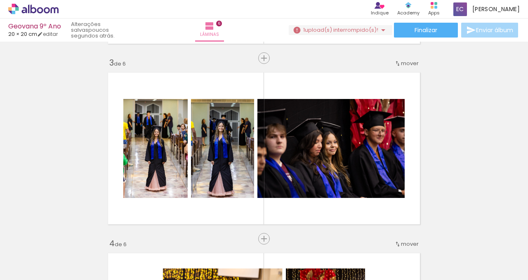
click at [39, 253] on input "Todas as fotos" at bounding box center [22, 254] width 31 height 7
click at [41, 251] on paper-item "Não utilizadas" at bounding box center [26, 252] width 42 height 7
type input "Não utilizadas"
click at [66, 235] on iron-icon at bounding box center [64, 235] width 9 height 9
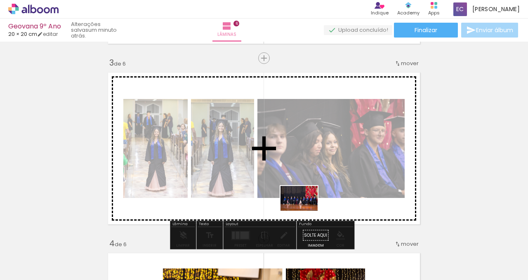
drag, startPoint x: 79, startPoint y: 258, endPoint x: 307, endPoint y: 210, distance: 232.9
click at [307, 210] on quentale-workspace at bounding box center [264, 140] width 528 height 280
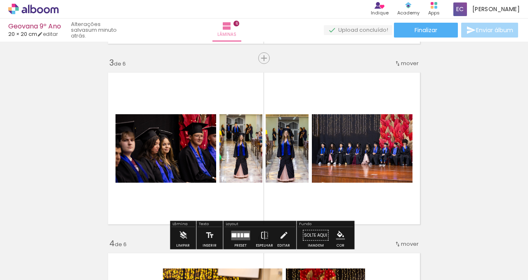
click at [242, 221] on div "Layout Preset Espelhar Editar" at bounding box center [259, 235] width 73 height 28
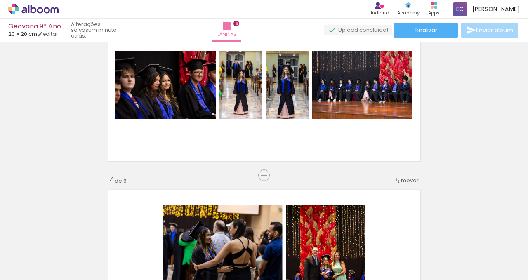
scroll to position [418, 0]
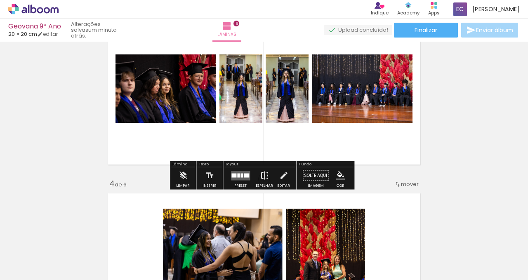
click at [240, 174] on div at bounding box center [241, 175] width 2 height 4
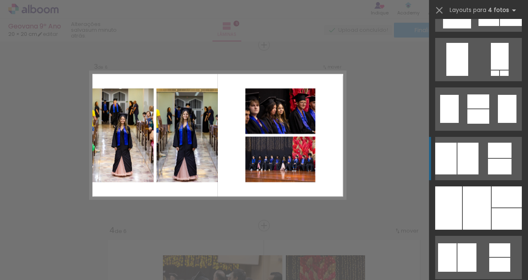
scroll to position [648, 0]
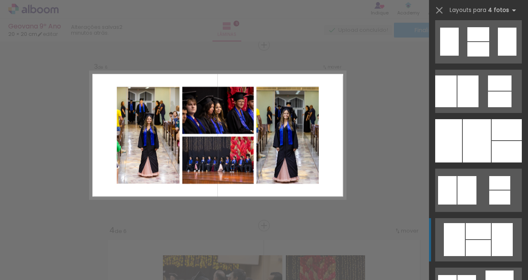
click at [481, 56] on div at bounding box center [478, 49] width 22 height 14
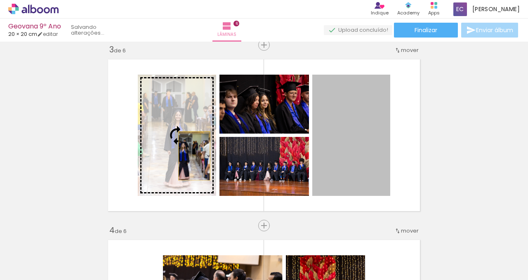
drag, startPoint x: 352, startPoint y: 154, endPoint x: 181, endPoint y: 155, distance: 170.7
click at [0, 0] on slot at bounding box center [0, 0] width 0 height 0
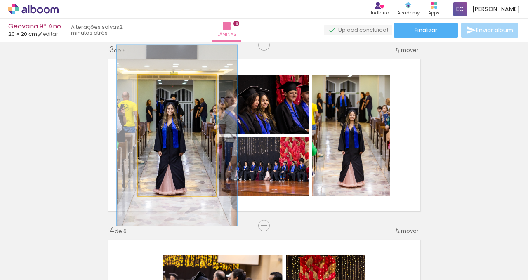
drag, startPoint x: 155, startPoint y: 83, endPoint x: 169, endPoint y: 84, distance: 14.0
type paper-slider "149"
click at [169, 84] on div at bounding box center [170, 83] width 7 height 7
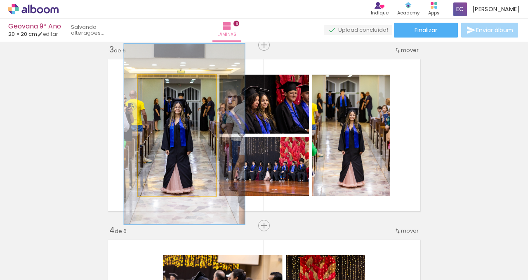
drag, startPoint x: 173, startPoint y: 147, endPoint x: 178, endPoint y: 146, distance: 5.5
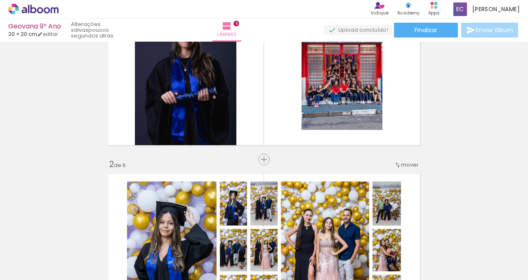
scroll to position [0, 0]
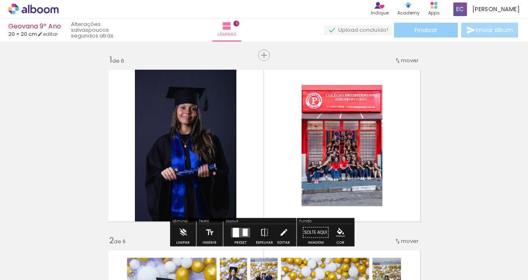
click at [420, 28] on span "Finalizar" at bounding box center [425, 30] width 23 height 6
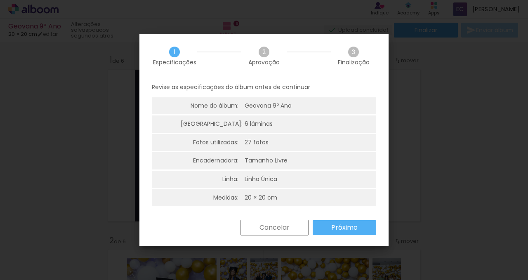
click at [0, 0] on slot "Próximo" at bounding box center [0, 0] width 0 height 0
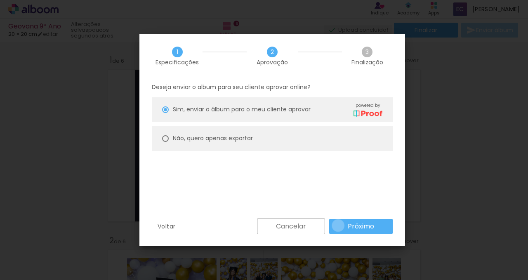
click at [338, 225] on paper-button "Próximo" at bounding box center [360, 226] width 63 height 15
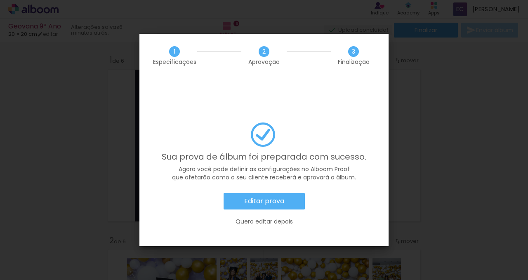
scroll to position [648, 0]
click at [0, 0] on slot "Editar prova" at bounding box center [0, 0] width 0 height 0
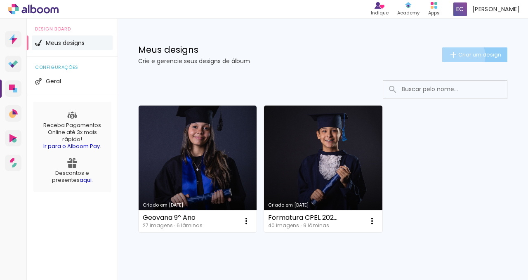
click at [458, 56] on span "Criar um design" at bounding box center [479, 54] width 43 height 5
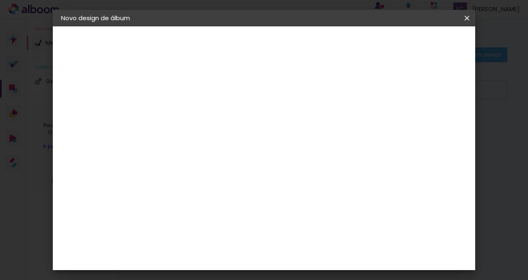
click at [196, 107] on input at bounding box center [196, 110] width 0 height 13
type input "[PERSON_NAME]"
type paper-input "[PERSON_NAME]"
click at [0, 0] on slot "Avançar" at bounding box center [0, 0] width 0 height 0
click at [0, 0] on slot "Tamanho Livre" at bounding box center [0, 0] width 0 height 0
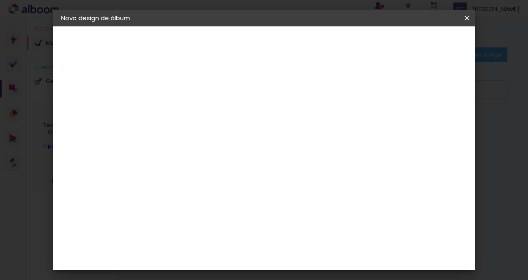
click at [0, 0] on slot "Tamanho Livre" at bounding box center [0, 0] width 0 height 0
click at [285, 112] on iron-icon at bounding box center [280, 114] width 10 height 10
click at [350, 38] on paper-button "Avançar" at bounding box center [330, 44] width 40 height 14
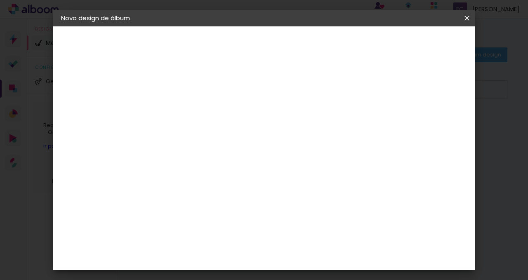
click at [176, 207] on input "30" at bounding box center [169, 206] width 21 height 12
type input "20"
type paper-input "20"
click at [181, 188] on div "cm" at bounding box center [186, 188] width 10 height 12
drag, startPoint x: 180, startPoint y: 189, endPoint x: 185, endPoint y: 188, distance: 5.1
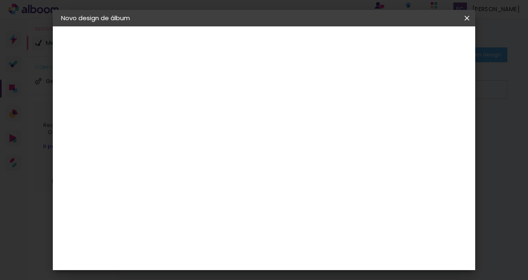
click at [180, 189] on input "20" at bounding box center [169, 188] width 21 height 12
type input "20,4"
type paper-input "20,4"
drag, startPoint x: 321, startPoint y: 254, endPoint x: 309, endPoint y: 254, distance: 12.0
click at [309, 254] on div "60" at bounding box center [314, 253] width 31 height 12
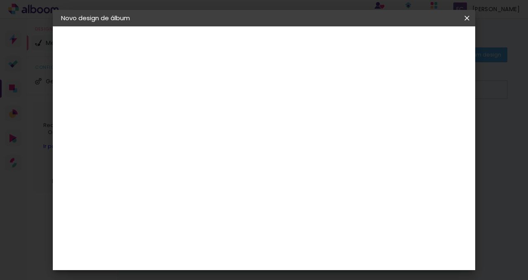
click at [315, 254] on input "60" at bounding box center [309, 253] width 21 height 12
type input "40,8"
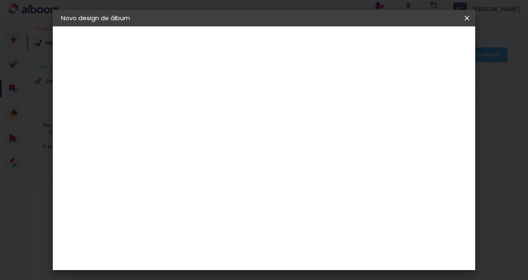
click at [415, 45] on span "Iniciar design" at bounding box center [397, 44] width 38 height 6
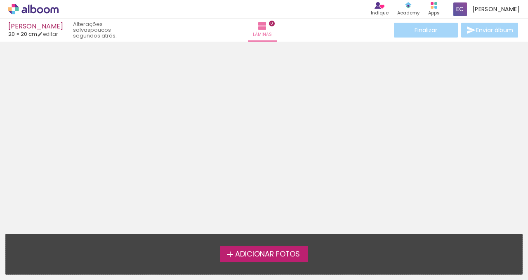
click at [271, 256] on span "Adicionar Fotos" at bounding box center [267, 254] width 65 height 7
click at [0, 0] on input "file" at bounding box center [0, 0] width 0 height 0
